Goal: Task Accomplishment & Management: Complete application form

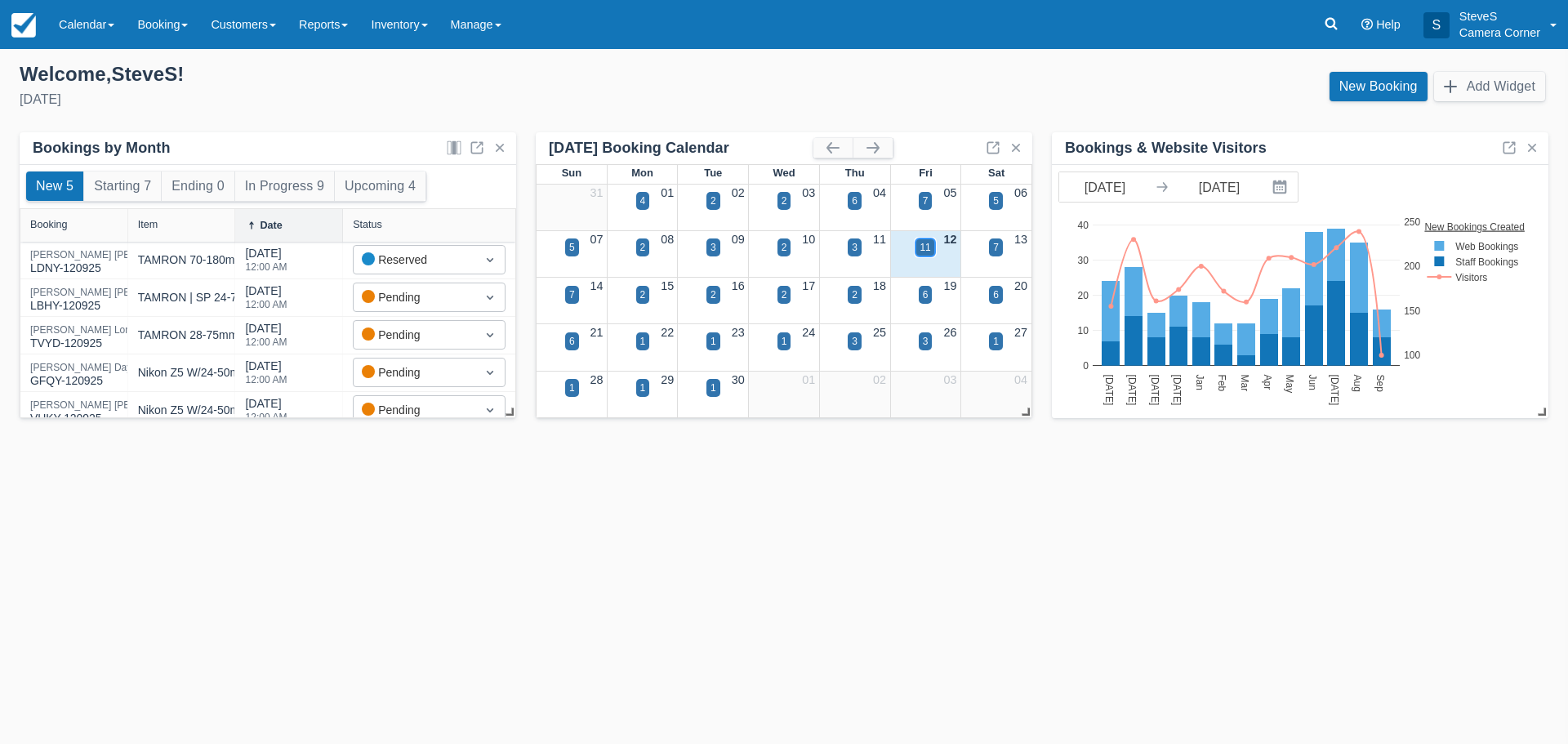
click at [925, 243] on div "11" at bounding box center [925, 247] width 11 height 14
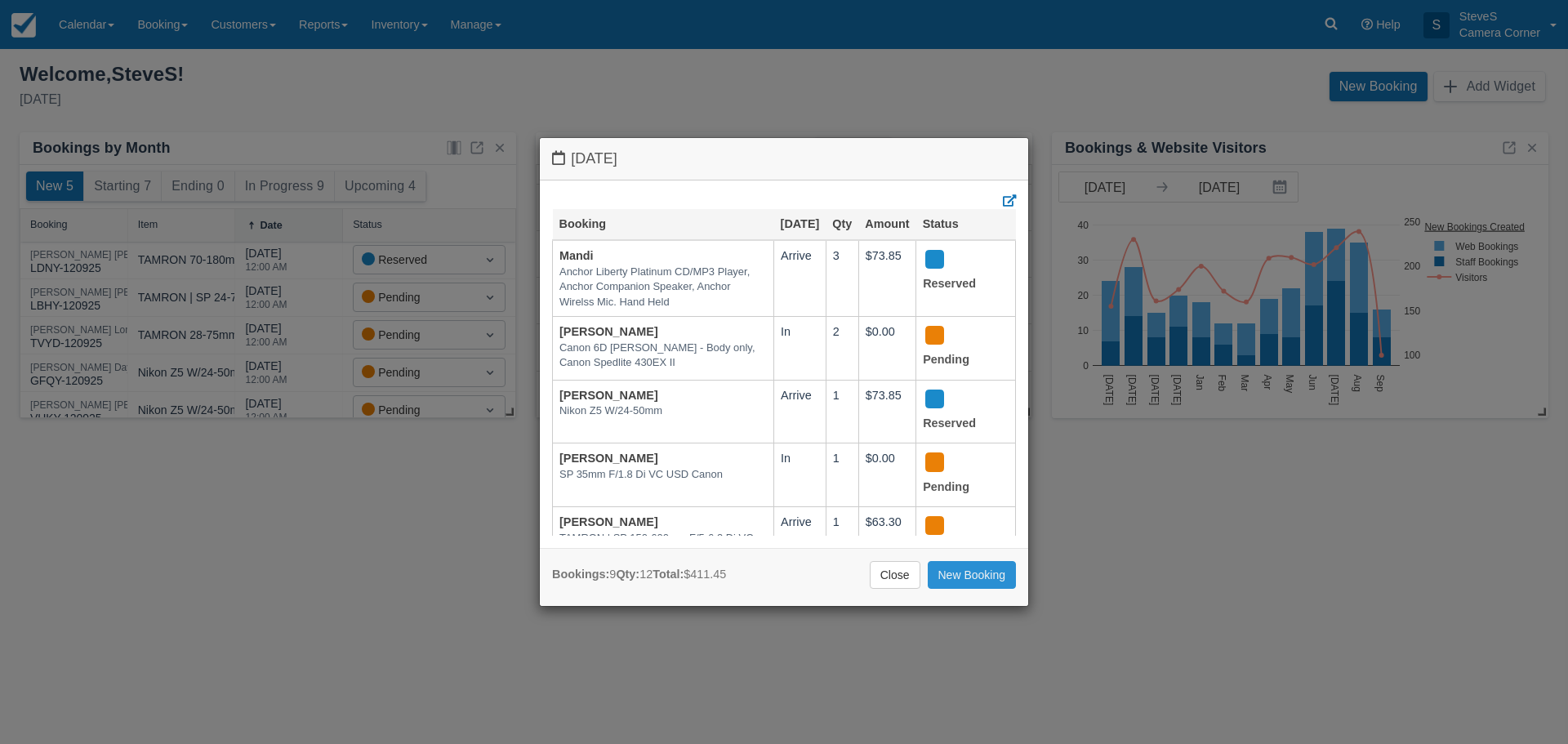
drag, startPoint x: 958, startPoint y: 576, endPoint x: 935, endPoint y: 542, distance: 41.0
click at [958, 575] on link "New Booking" at bounding box center [973, 574] width 89 height 28
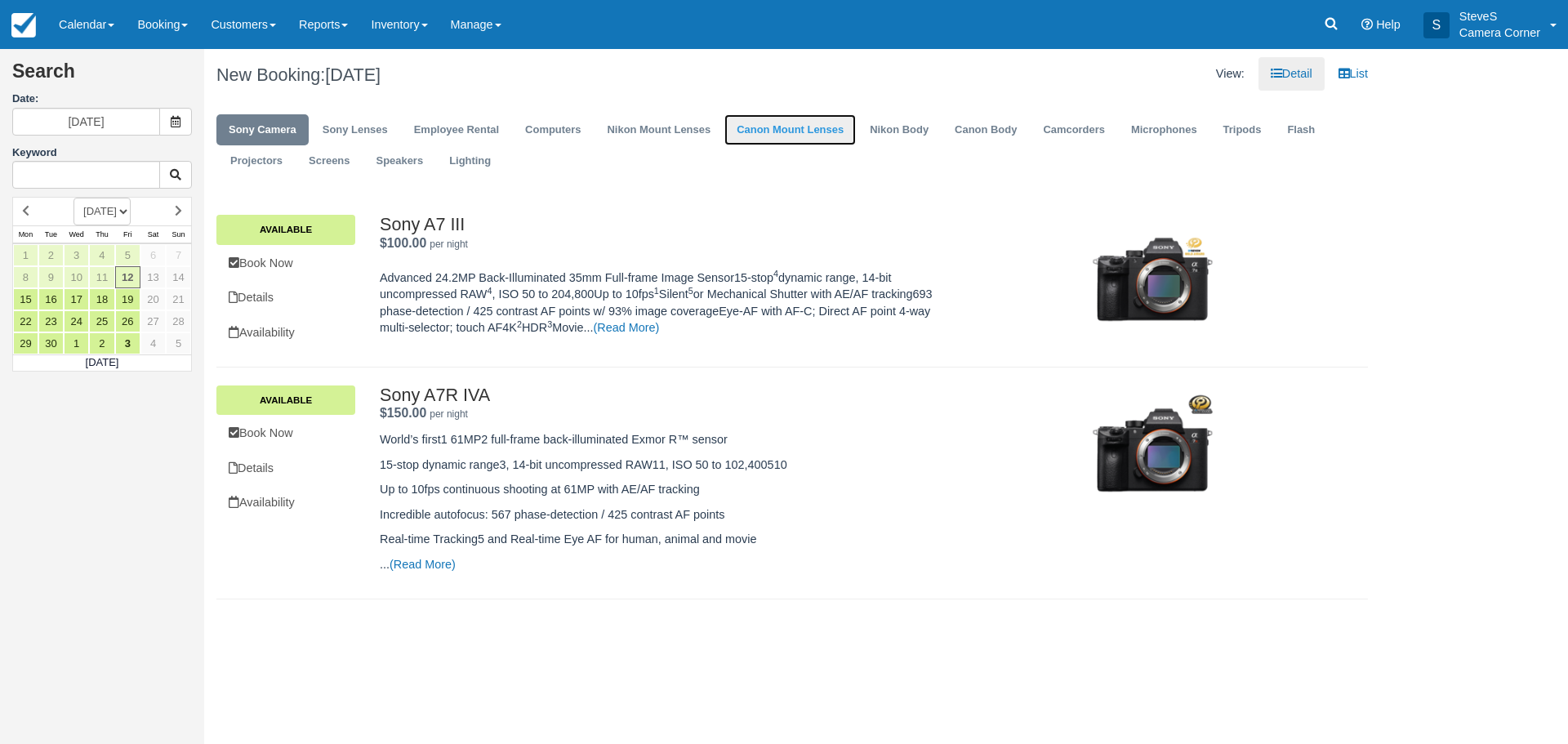
click at [768, 129] on link "Canon Mount Lenses" at bounding box center [790, 130] width 131 height 32
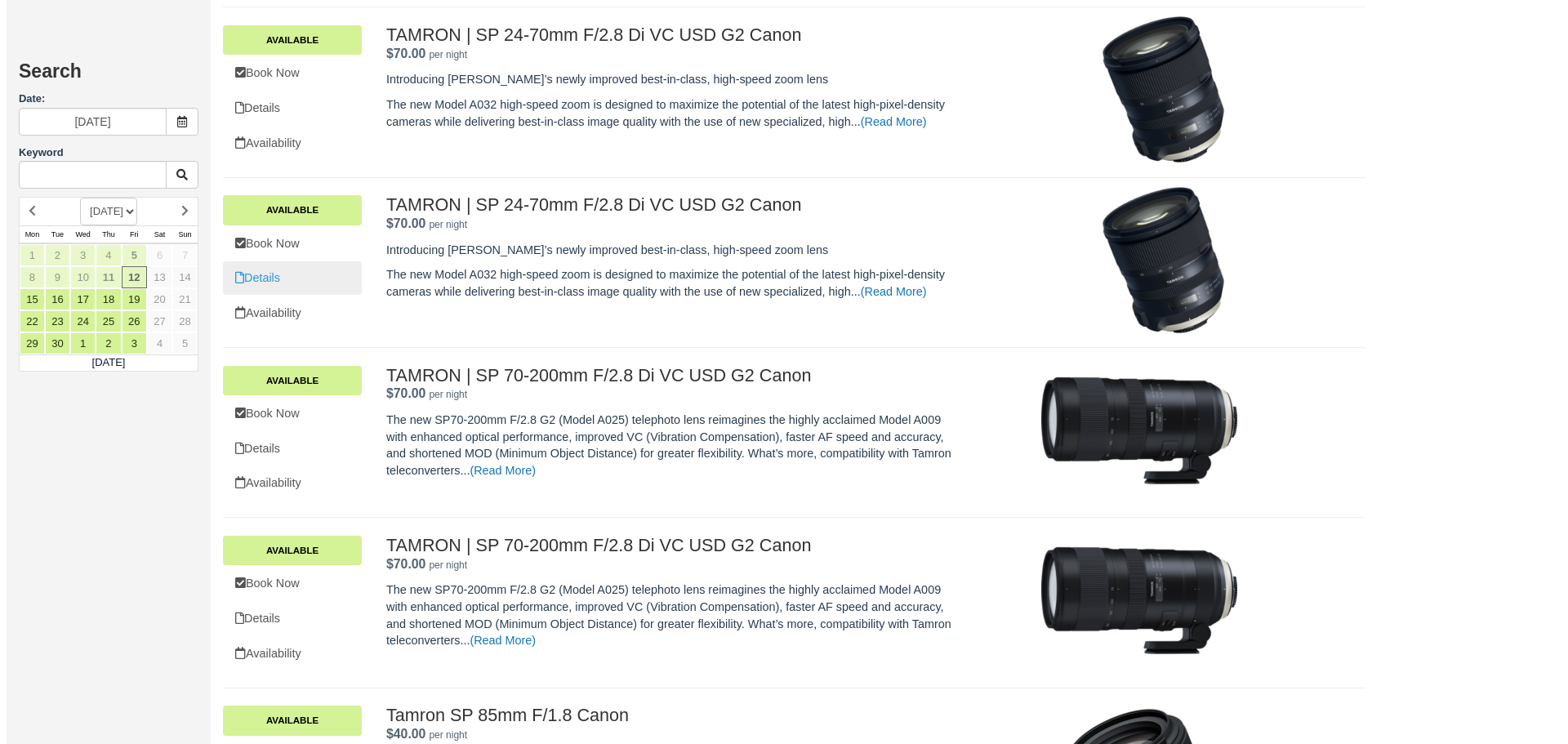
scroll to position [1062, 0]
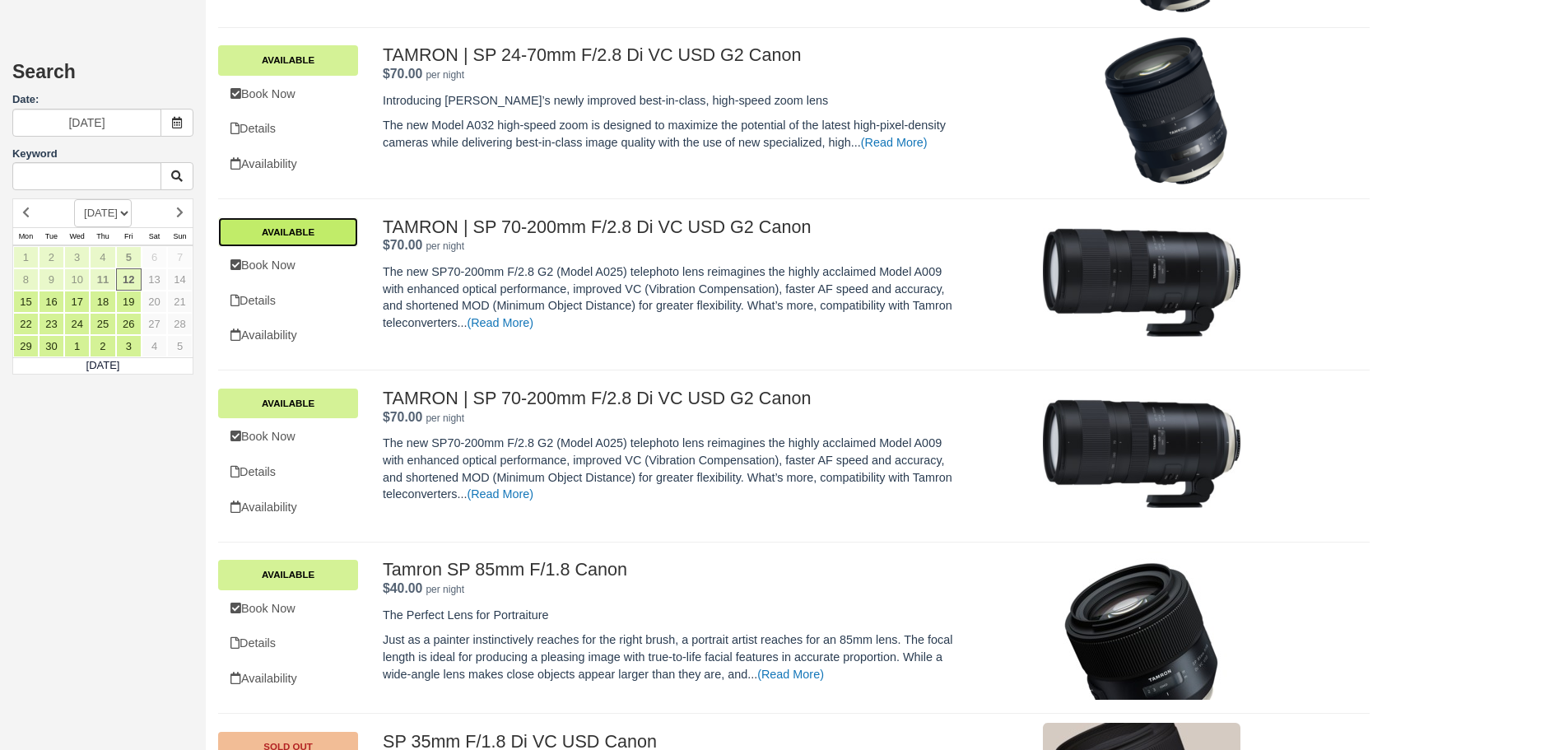
click at [301, 225] on link "Available" at bounding box center [287, 231] width 140 height 30
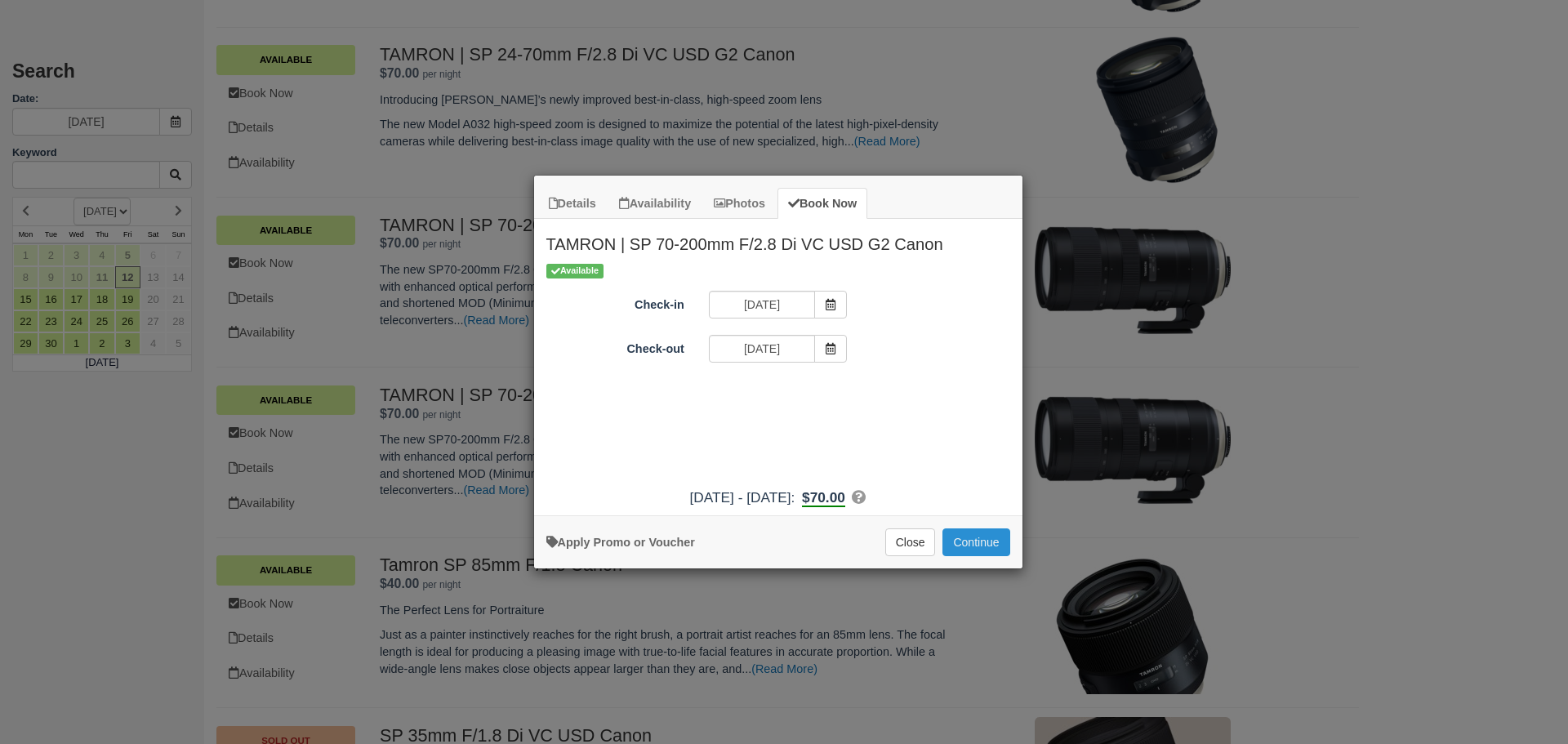
drag, startPoint x: 964, startPoint y: 541, endPoint x: 947, endPoint y: 532, distance: 19.2
click at [964, 541] on button "Continue" at bounding box center [976, 542] width 67 height 28
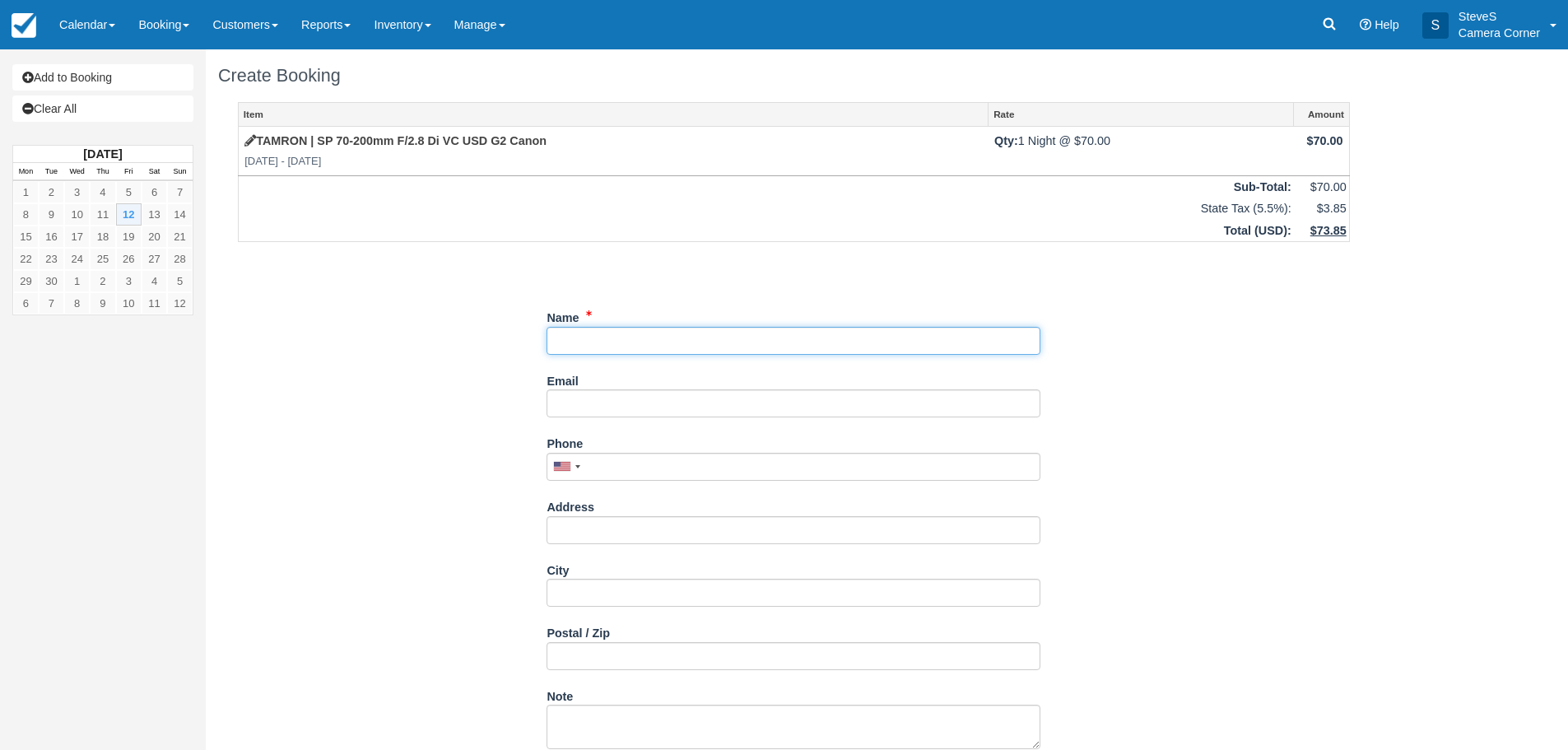
click at [626, 333] on input "Name" at bounding box center [793, 341] width 494 height 28
type input "copper allen"
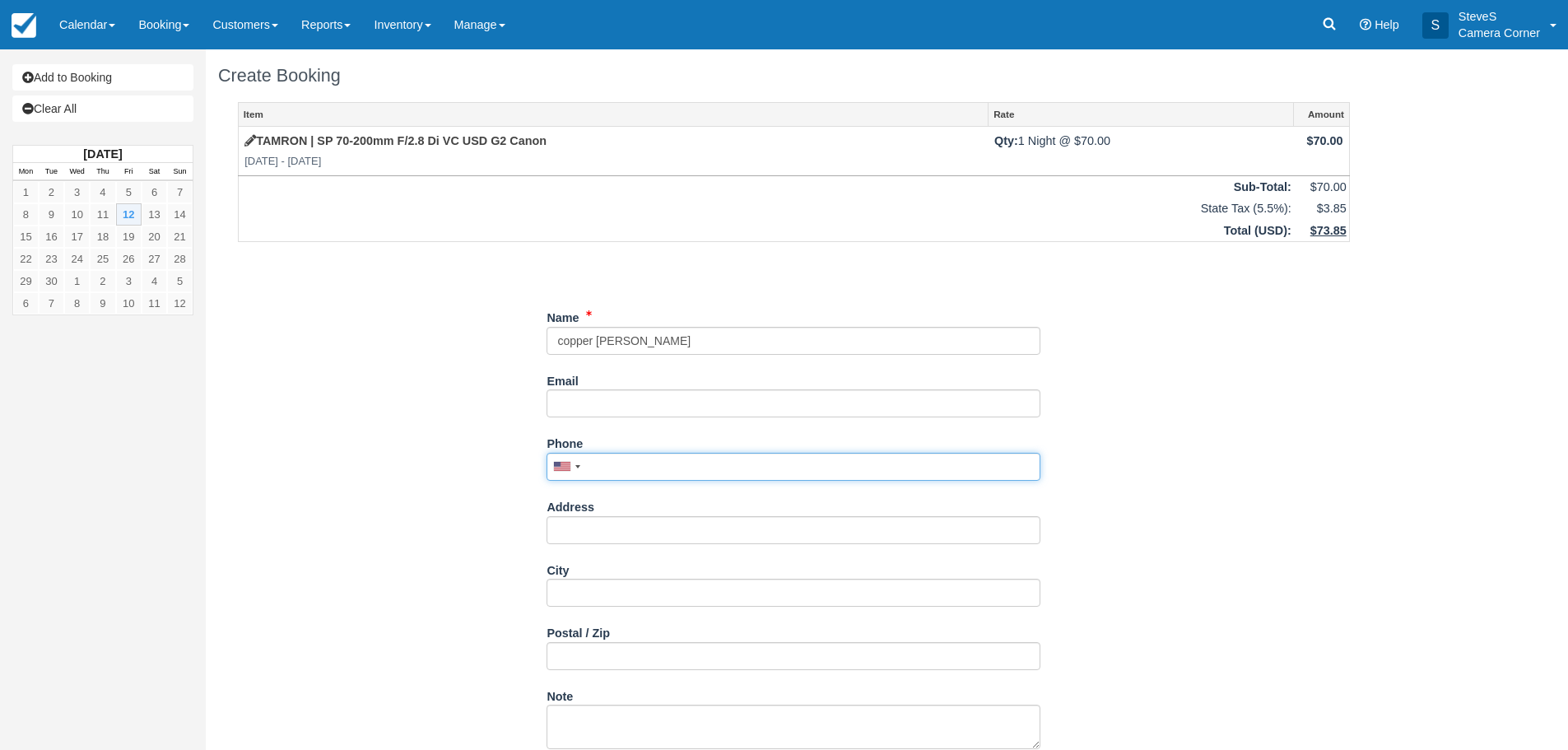
click at [623, 459] on input "Phone" at bounding box center [793, 466] width 494 height 28
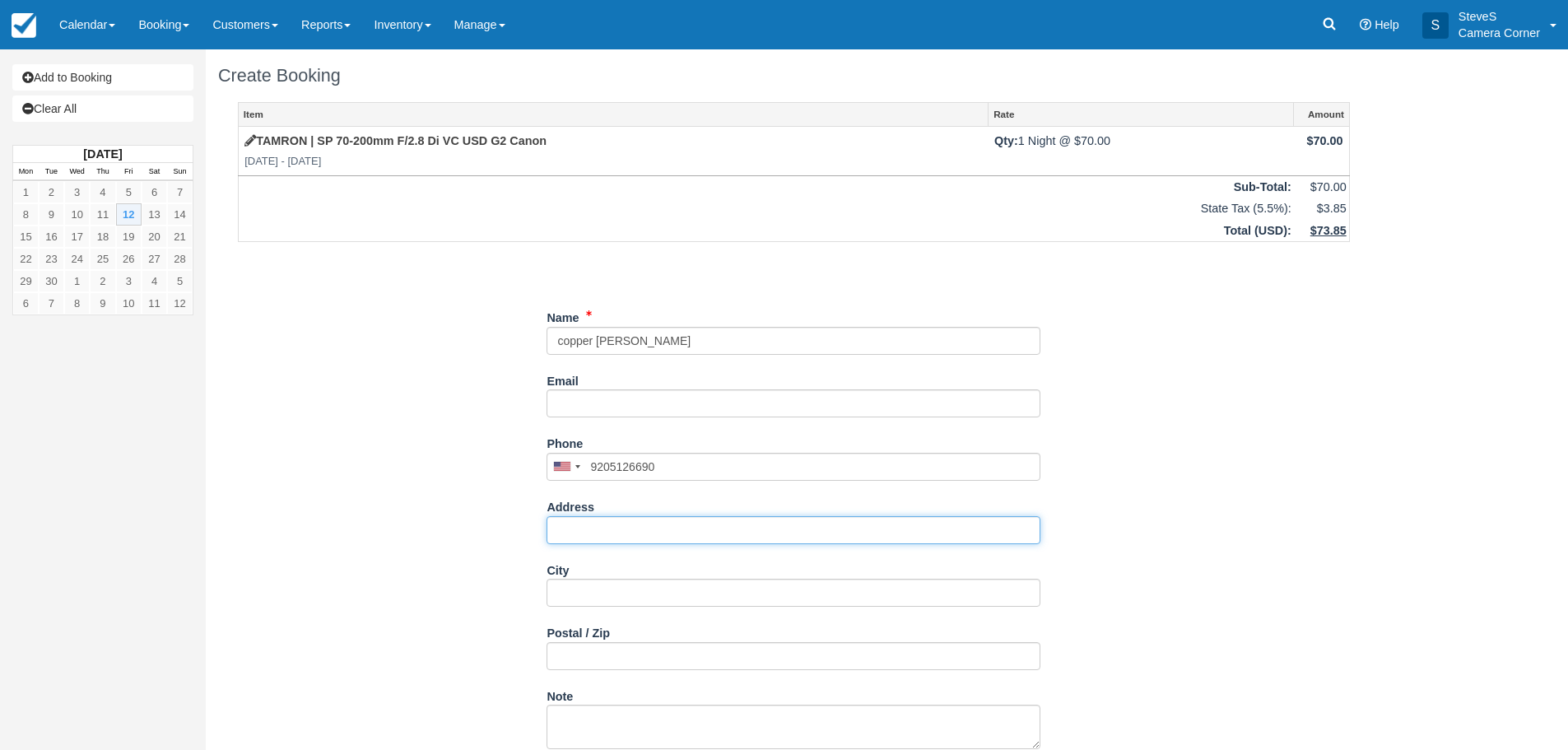
type input "(920) 512-6690"
click at [660, 530] on input "Address" at bounding box center [793, 530] width 494 height 28
type input "1340 wren lane"
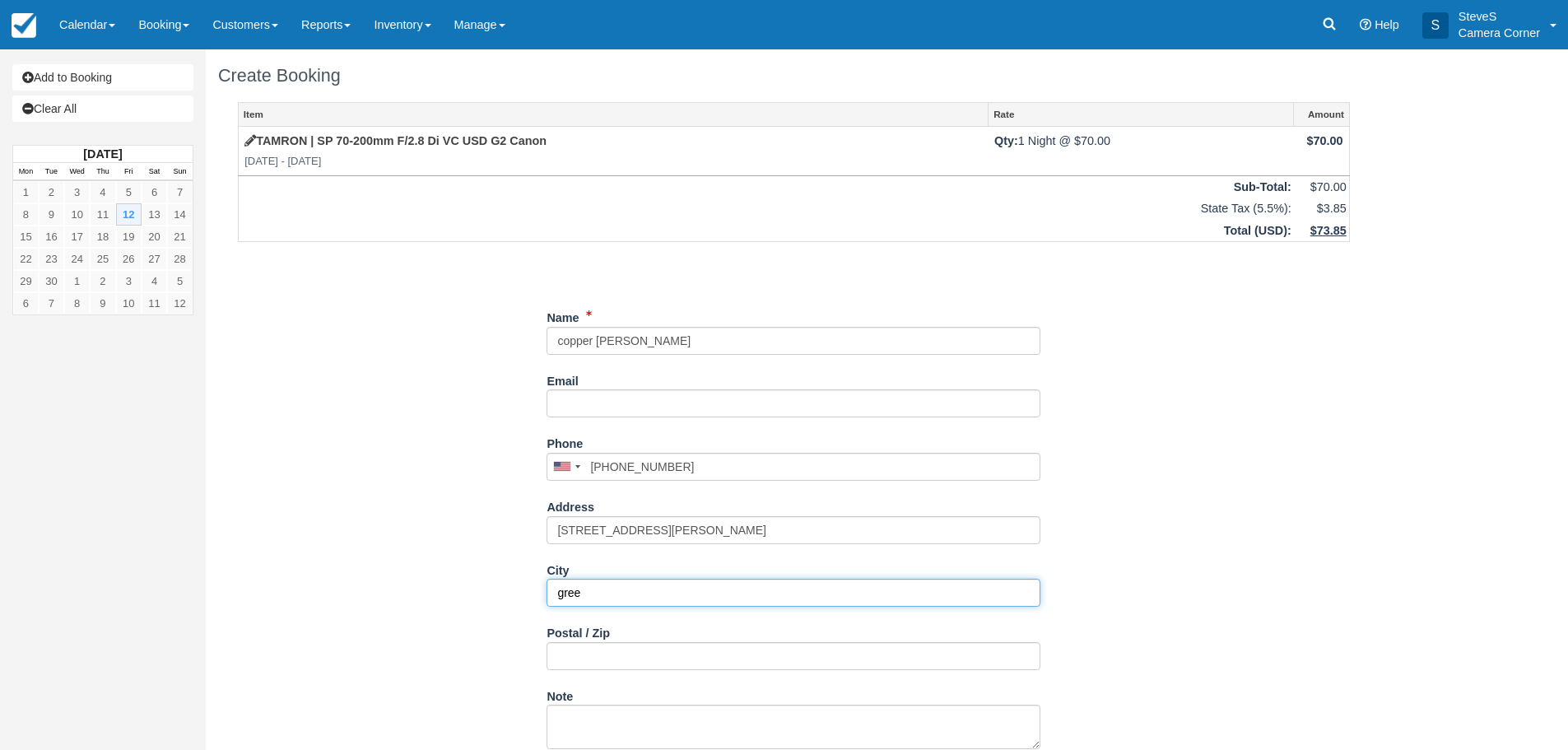
type input "gree"
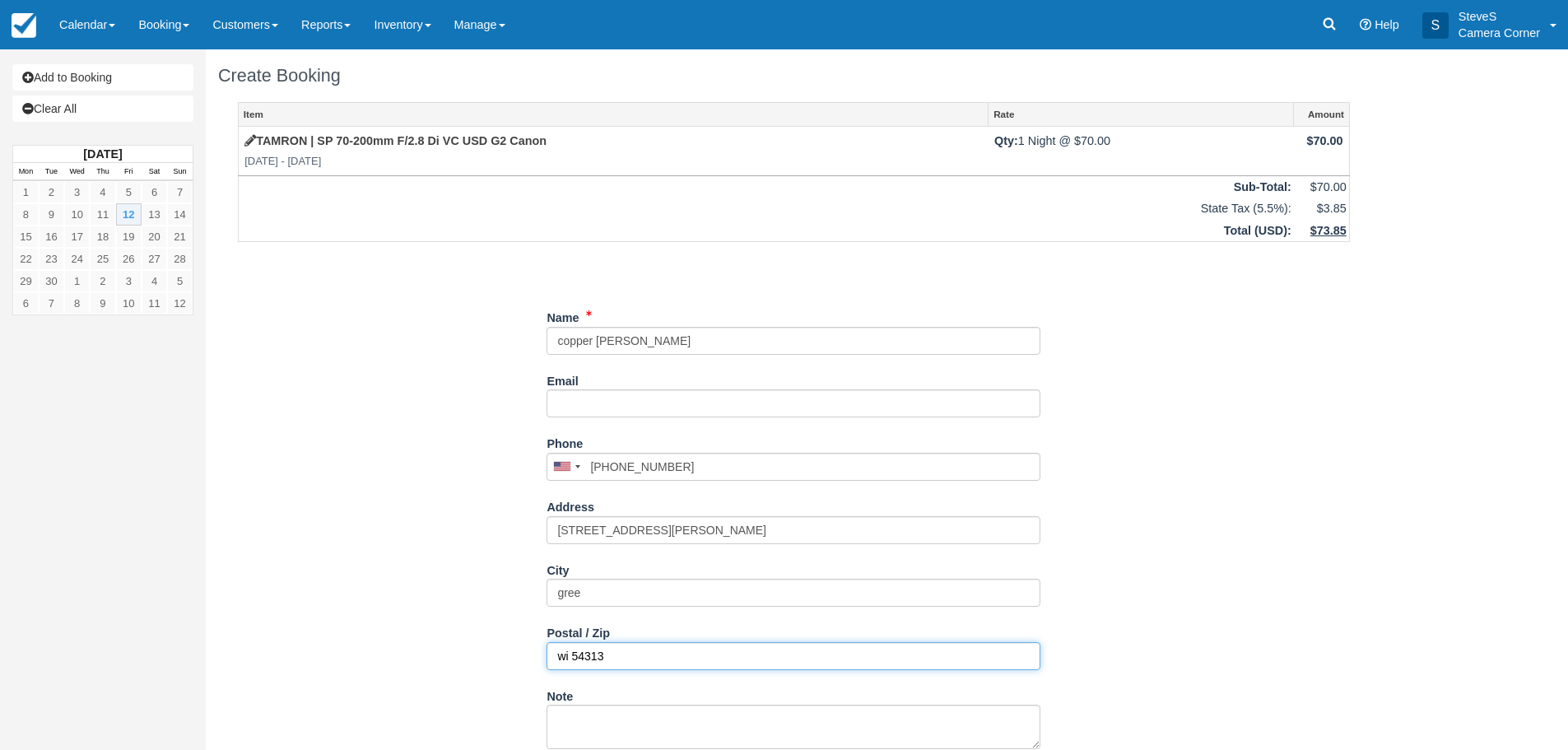
type input "wi 54313"
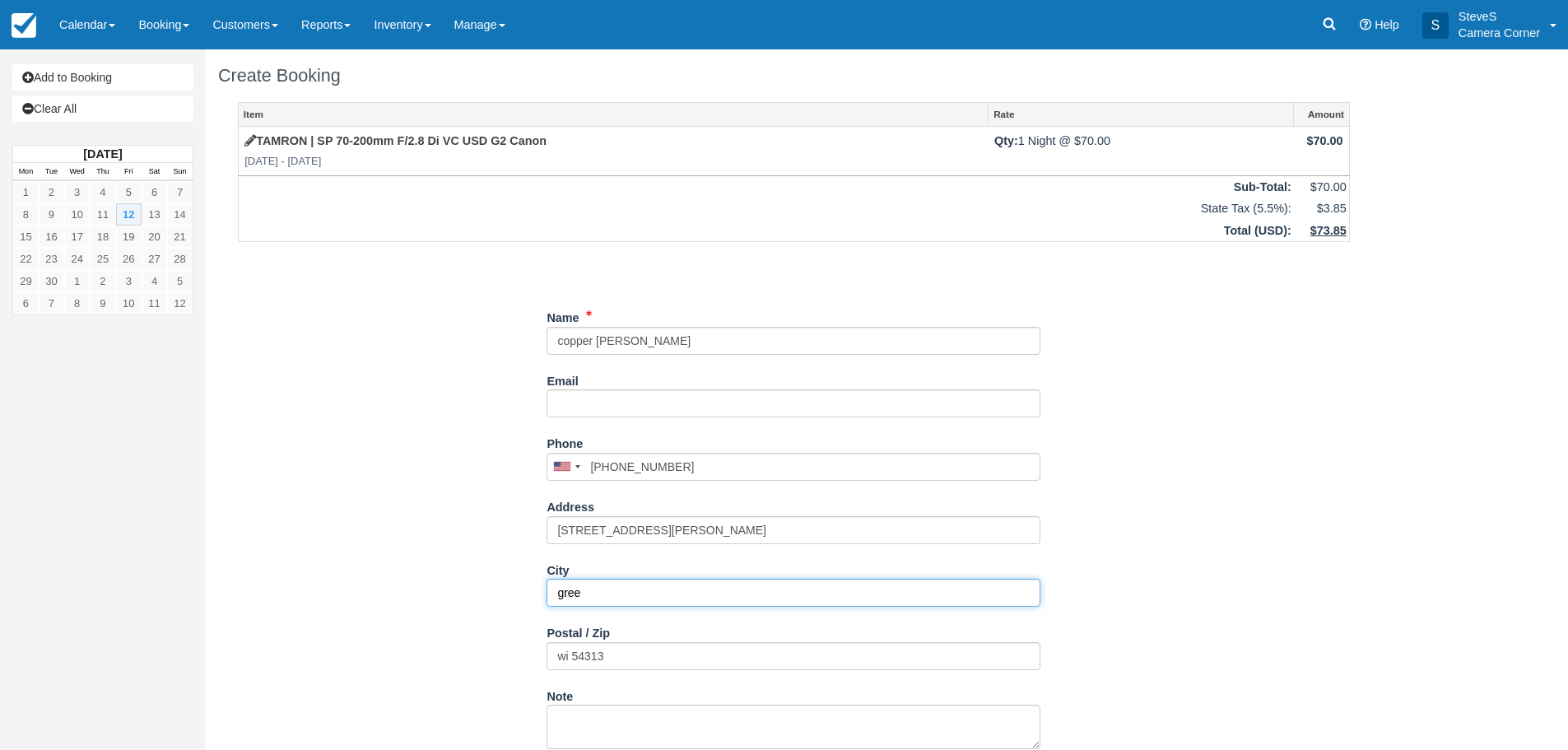
click at [628, 590] on input "gree" at bounding box center [793, 592] width 494 height 28
type input "GREEN BAY"
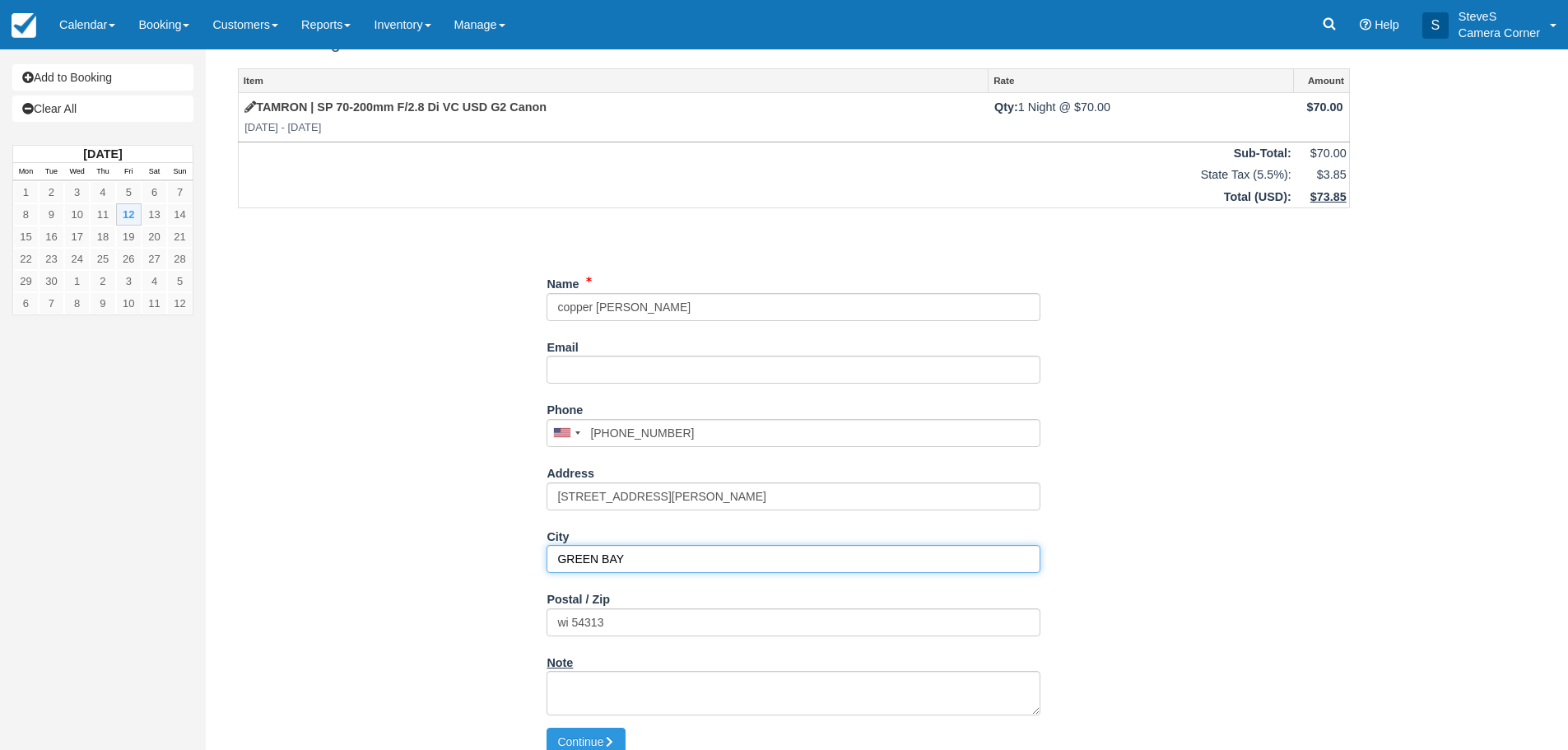
scroll to position [52, 0]
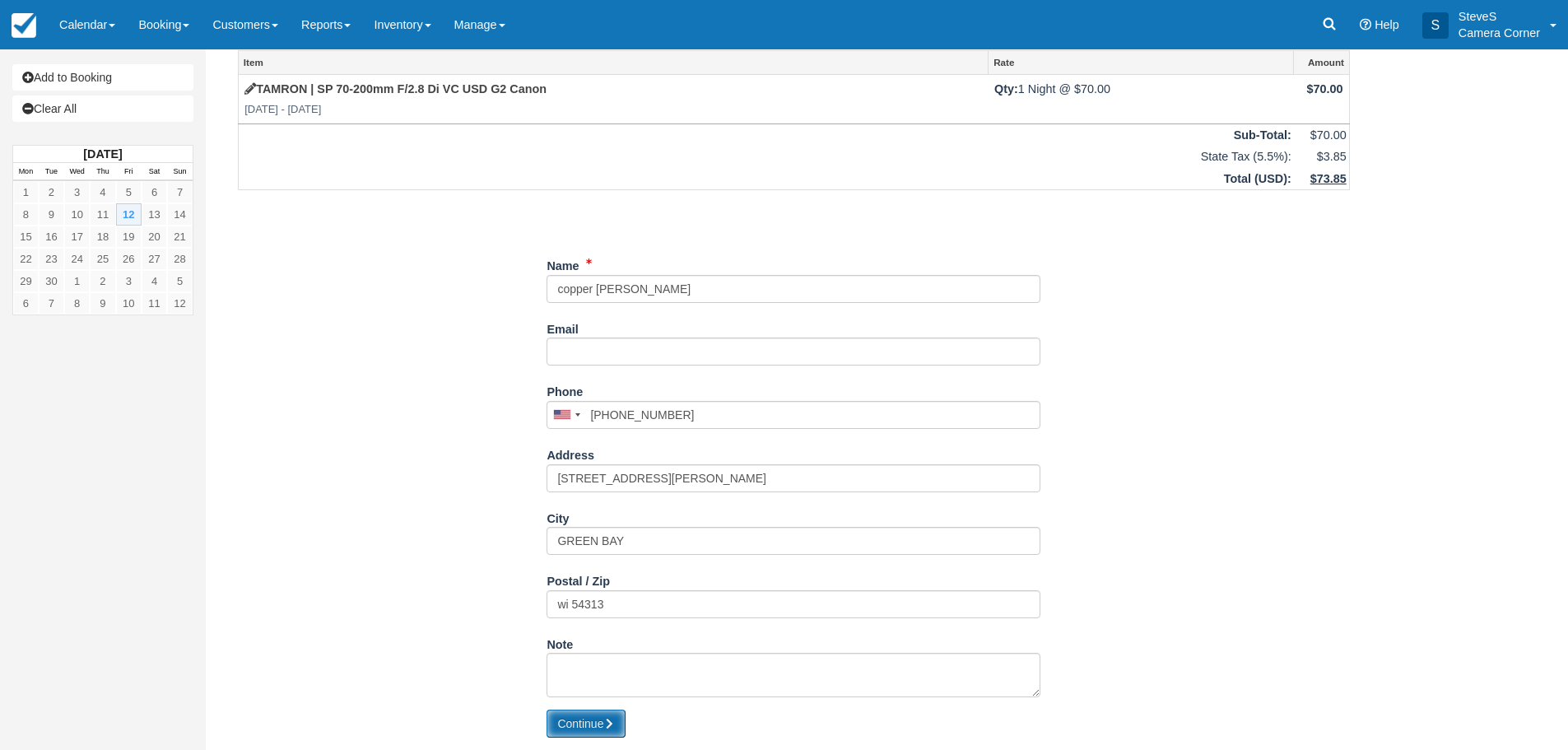
drag, startPoint x: 578, startPoint y: 725, endPoint x: 597, endPoint y: 714, distance: 22.0
click at [579, 725] on button "Continue" at bounding box center [585, 724] width 79 height 28
type input "+19205126690"
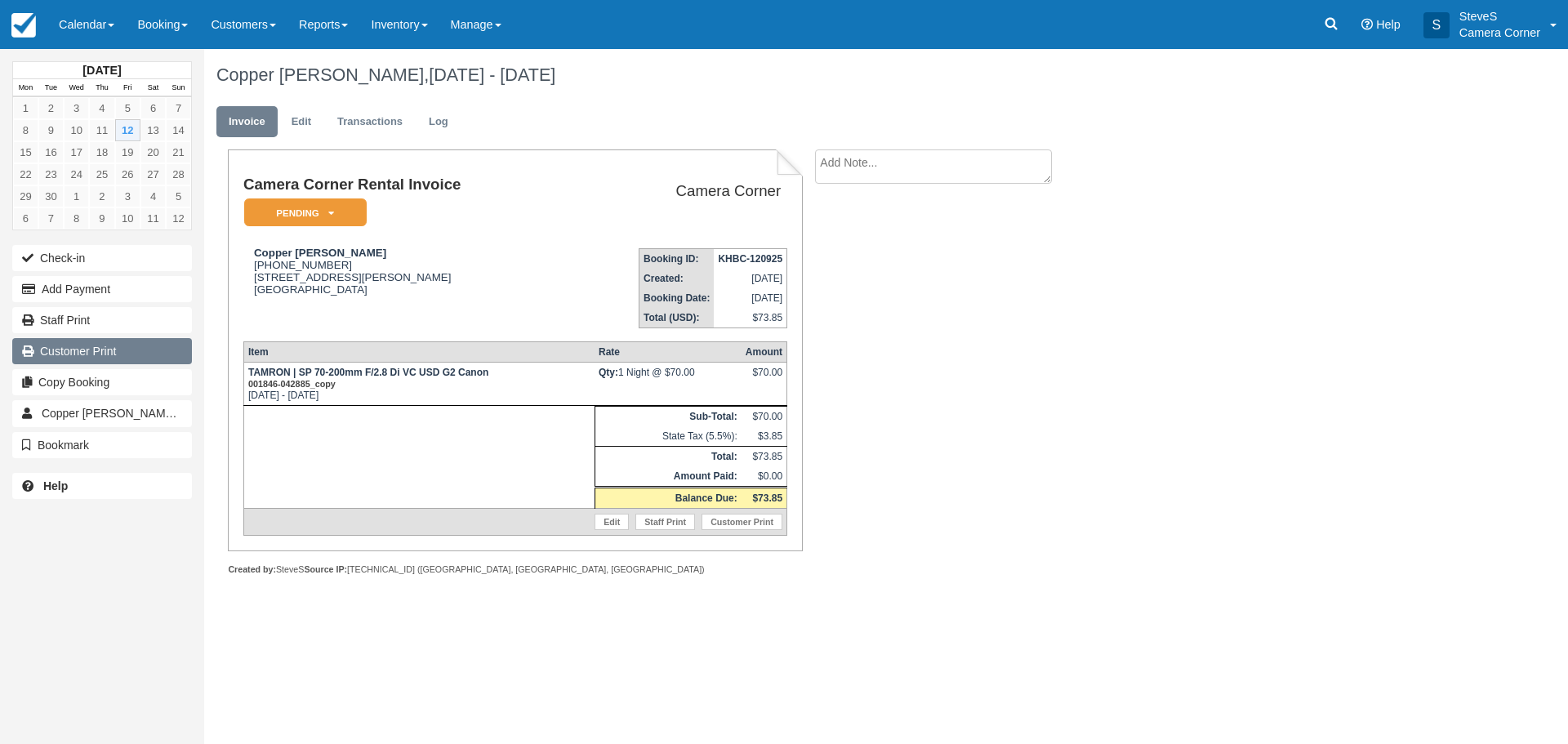
click at [106, 348] on link "Customer Print" at bounding box center [103, 351] width 180 height 26
